Goal: Register for event/course: Register for event/course

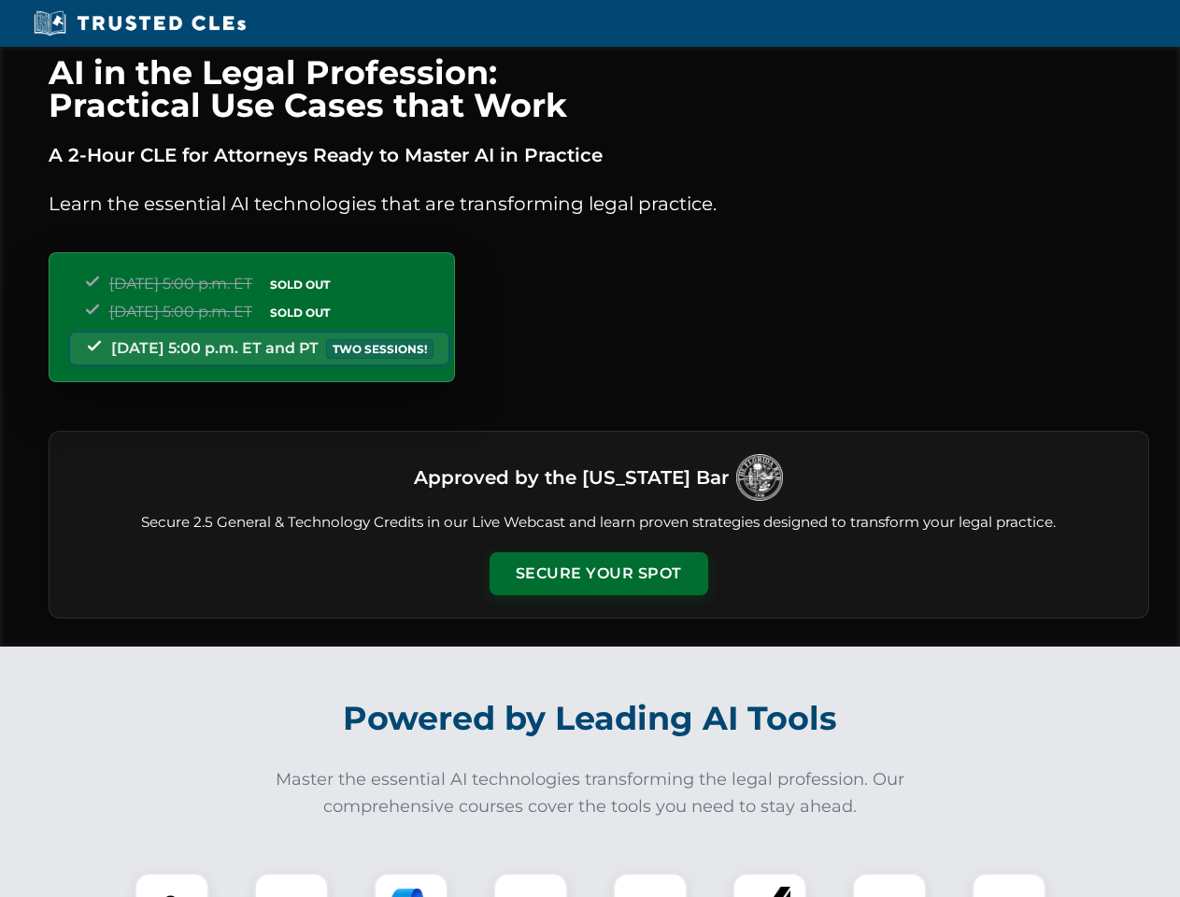
click at [598, 574] on button "Secure Your Spot" at bounding box center [599, 573] width 219 height 43
click at [172, 885] on img at bounding box center [172, 910] width 54 height 54
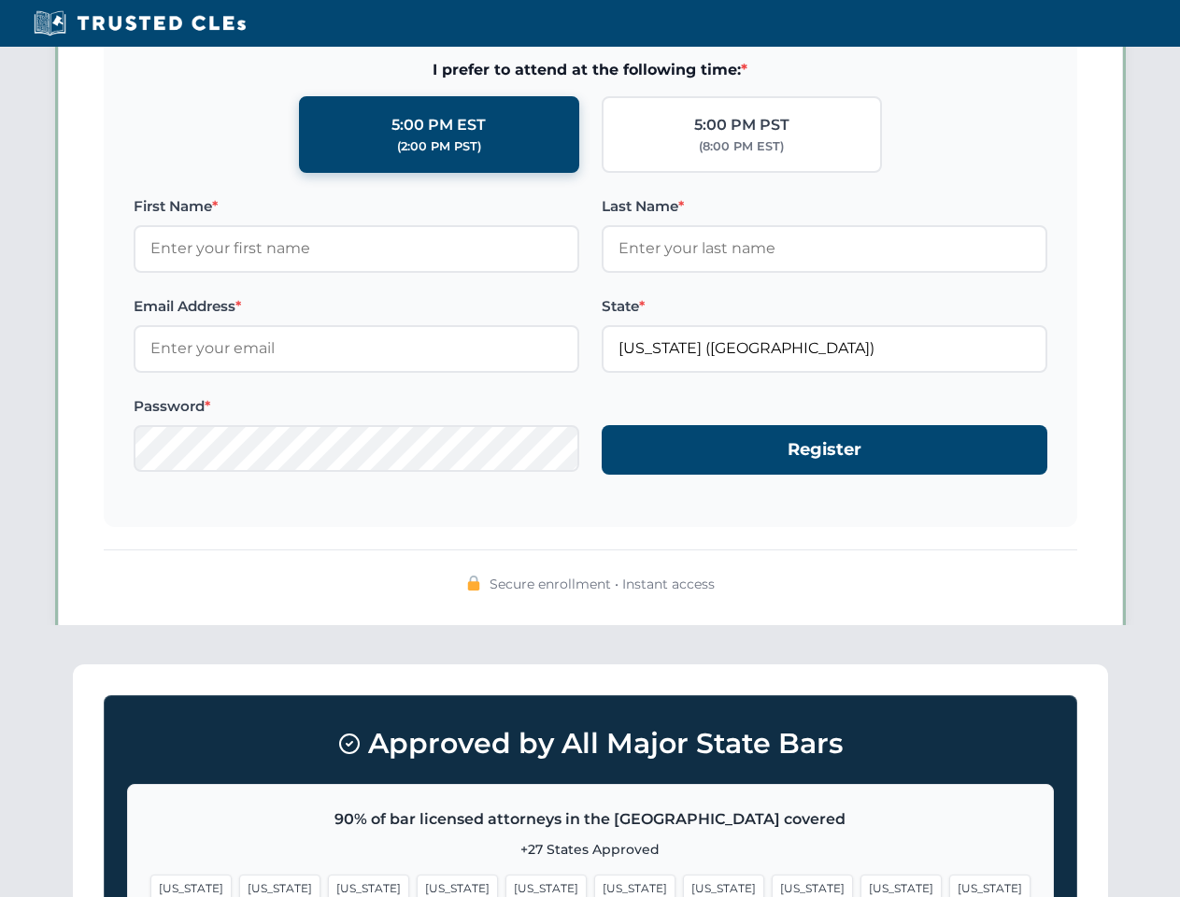
click at [683, 885] on span "[US_STATE]" at bounding box center [723, 888] width 81 height 27
click at [861, 885] on span "[US_STATE]" at bounding box center [901, 888] width 81 height 27
